Goal: Find specific page/section: Find specific page/section

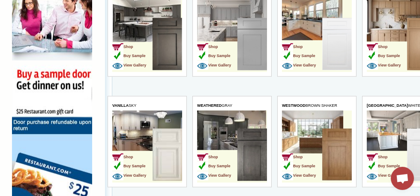
scroll to position [620, 0]
click at [414, 39] on img at bounding box center [422, 44] width 30 height 52
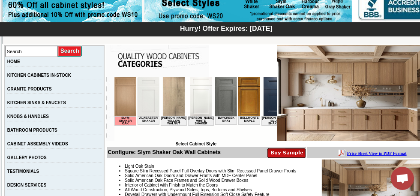
scroll to position [114, 0]
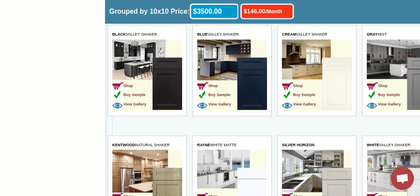
scroll to position [1684, 0]
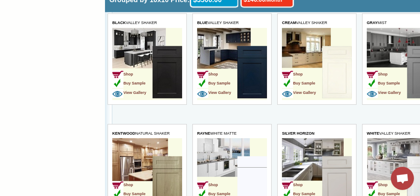
drag, startPoint x: 420, startPoint y: 67, endPoint x: 319, endPoint y: 1604, distance: 1540.7
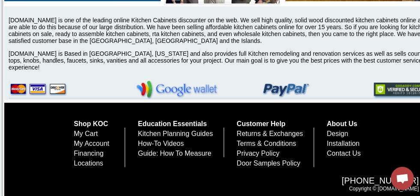
scroll to position [3122, 0]
